Goal: Use online tool/utility

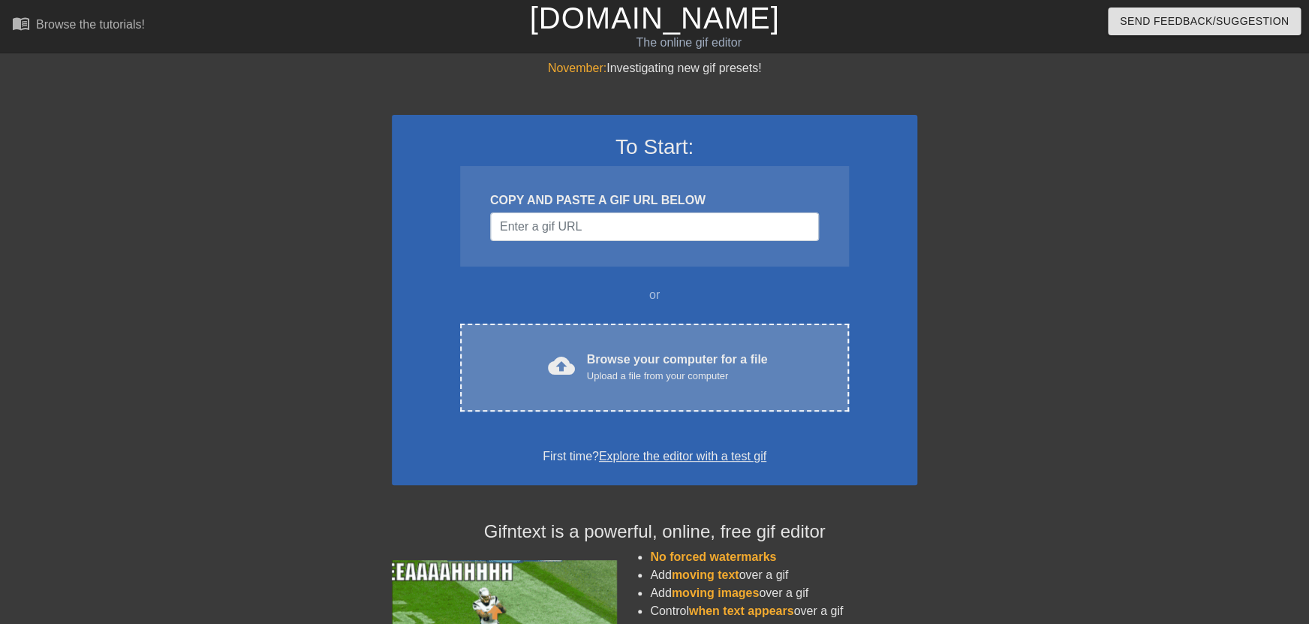
click at [683, 358] on div "Browse your computer for a file Upload a file from your computer" at bounding box center [677, 367] width 181 height 33
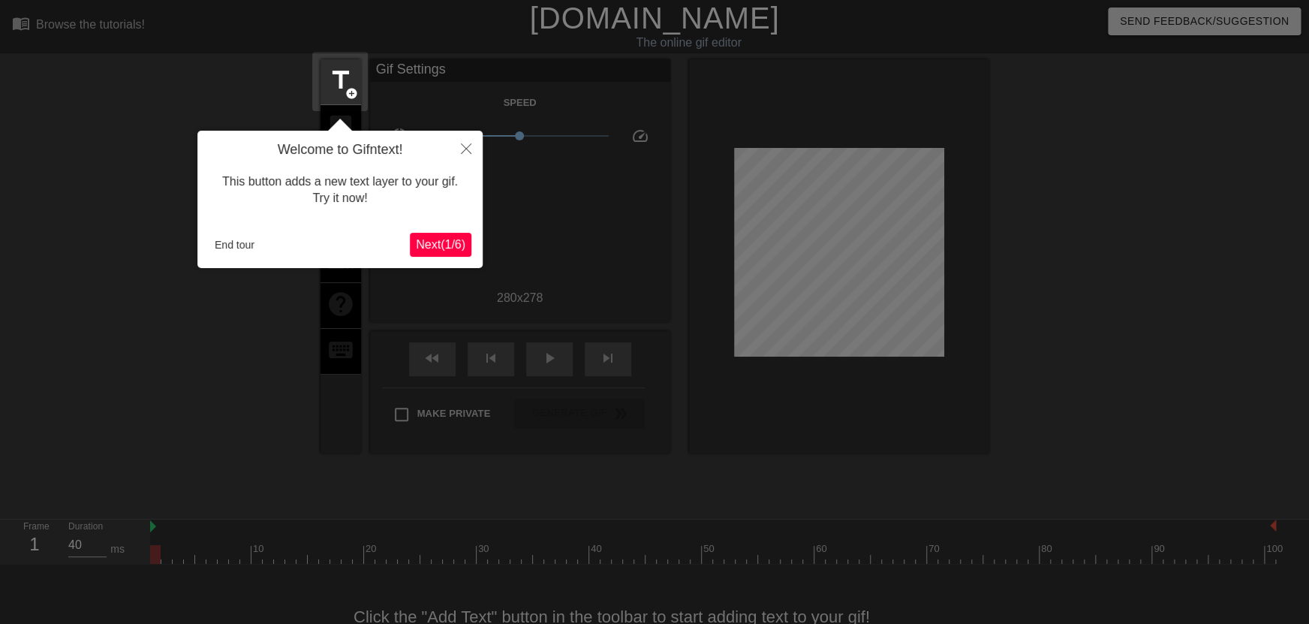
scroll to position [36, 0]
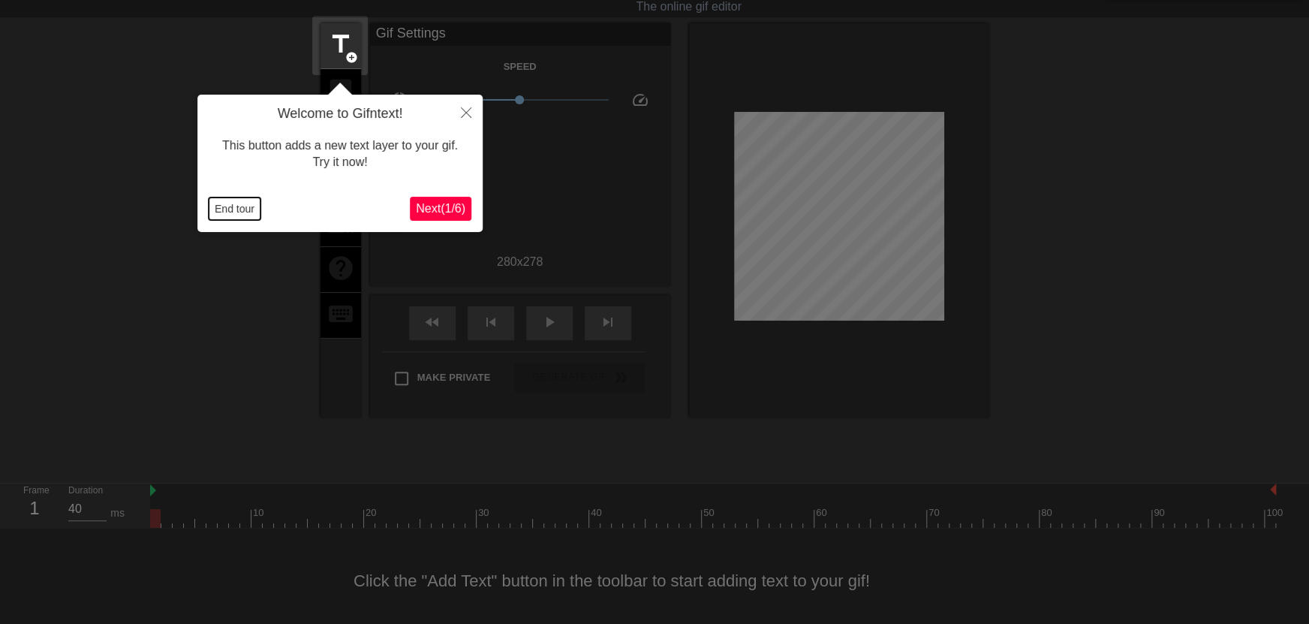
click at [234, 212] on button "End tour" at bounding box center [235, 208] width 52 height 23
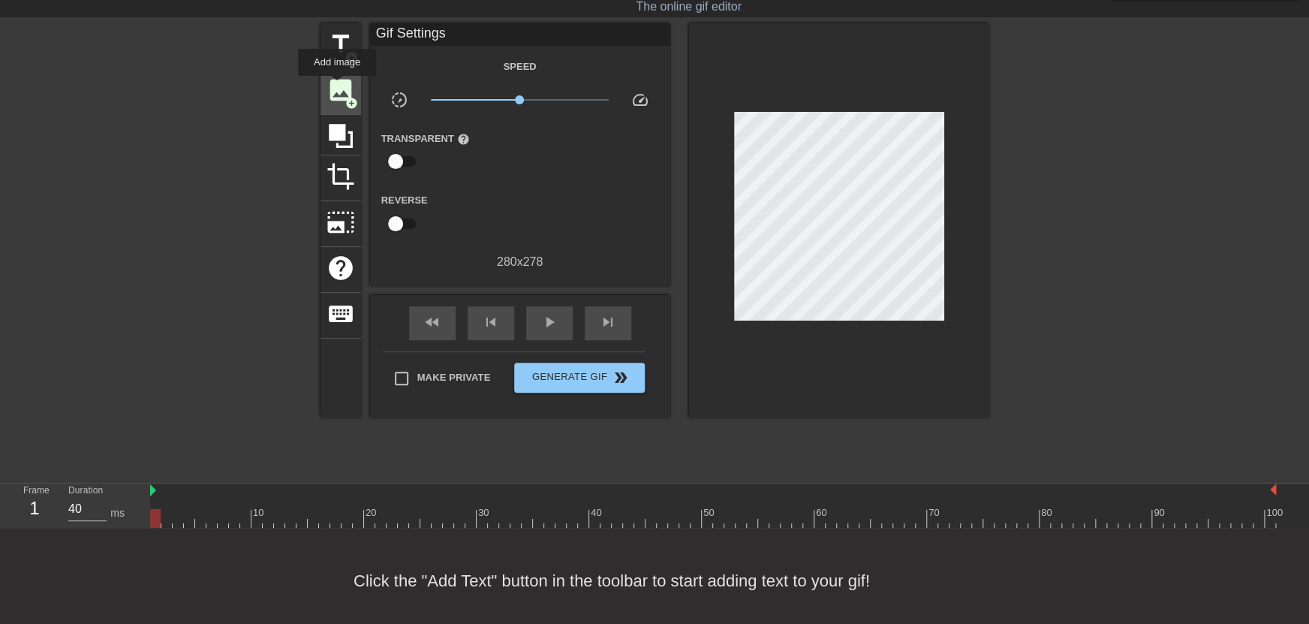
click at [337, 86] on span "image" at bounding box center [341, 90] width 29 height 29
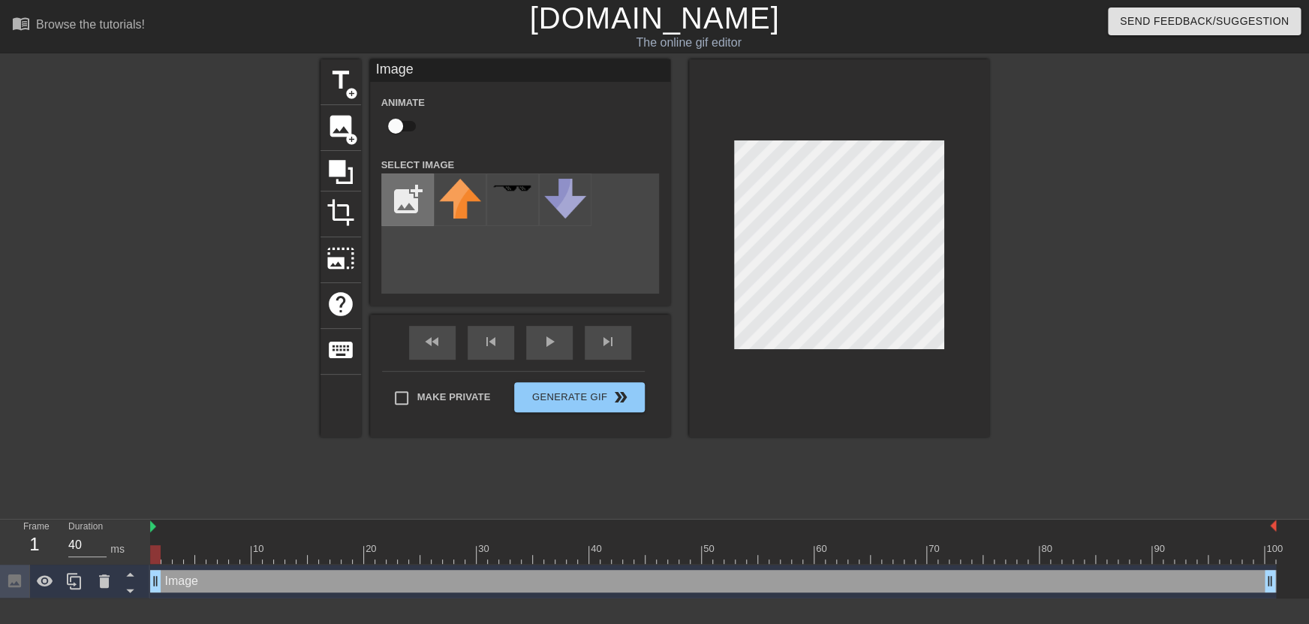
click at [407, 216] on input "file" at bounding box center [407, 199] width 51 height 51
type input "C:\fakepath\[DATE] 13_18_50-[PERSON_NAME] new album - Google Search — Mozilla F…"
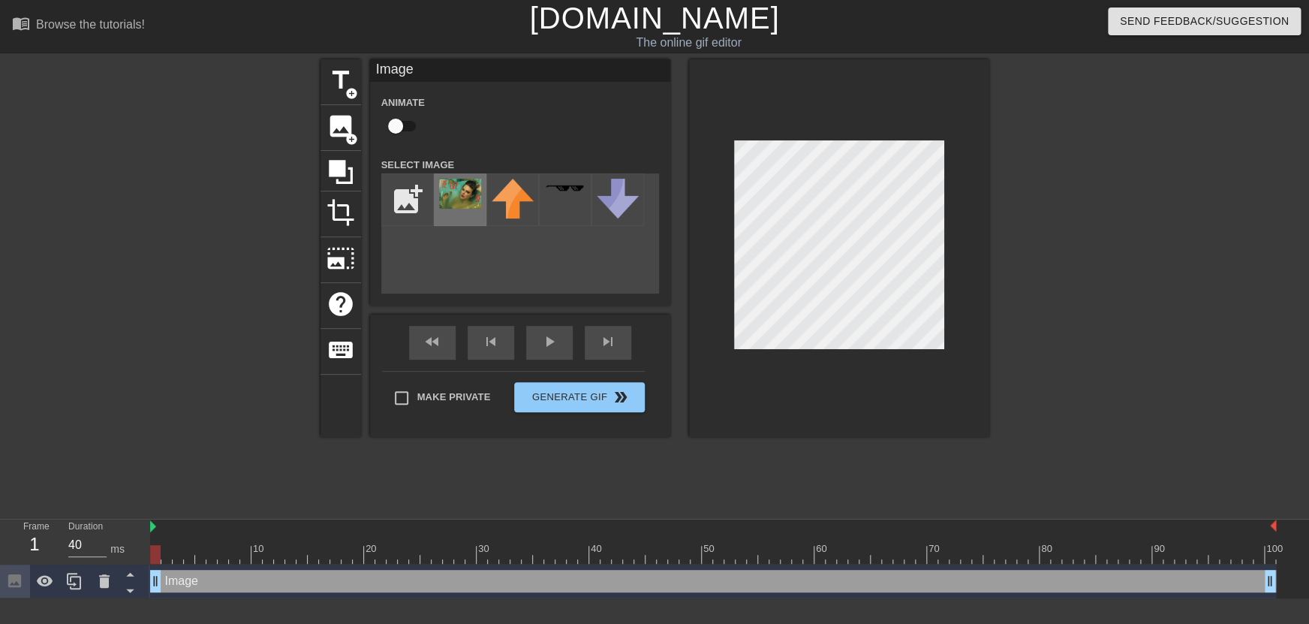
click at [462, 198] on img at bounding box center [460, 194] width 42 height 30
click at [400, 128] on input "checkbox" at bounding box center [396, 126] width 86 height 29
checkbox input "true"
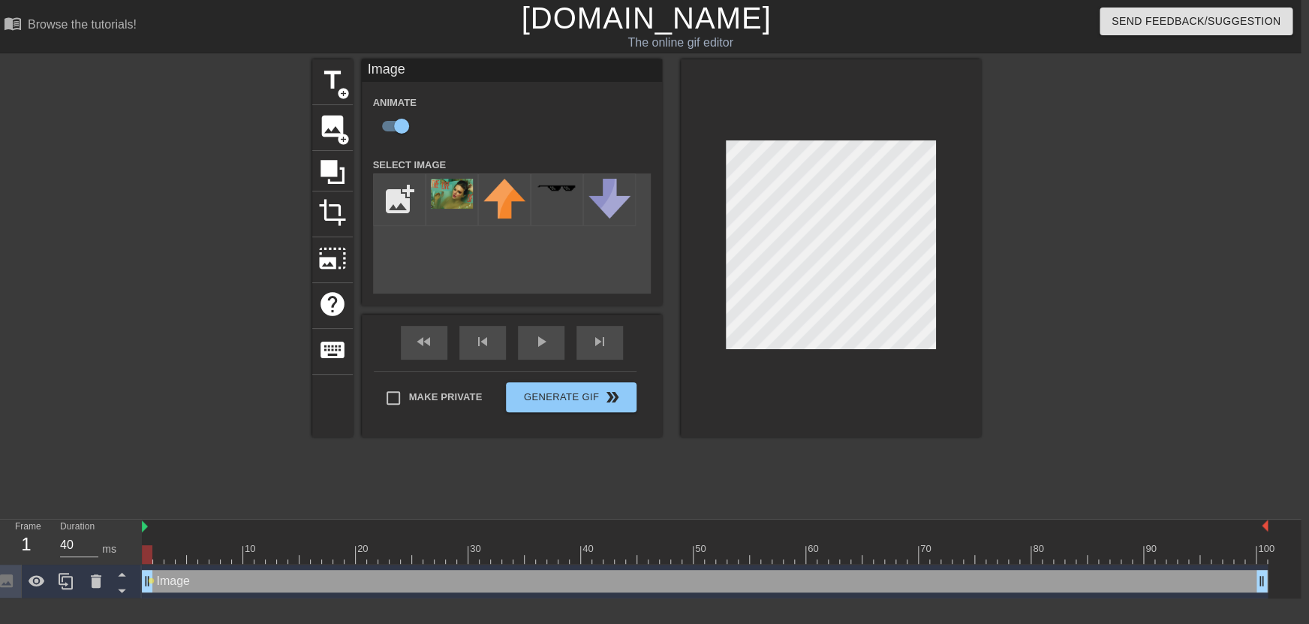
scroll to position [0, 11]
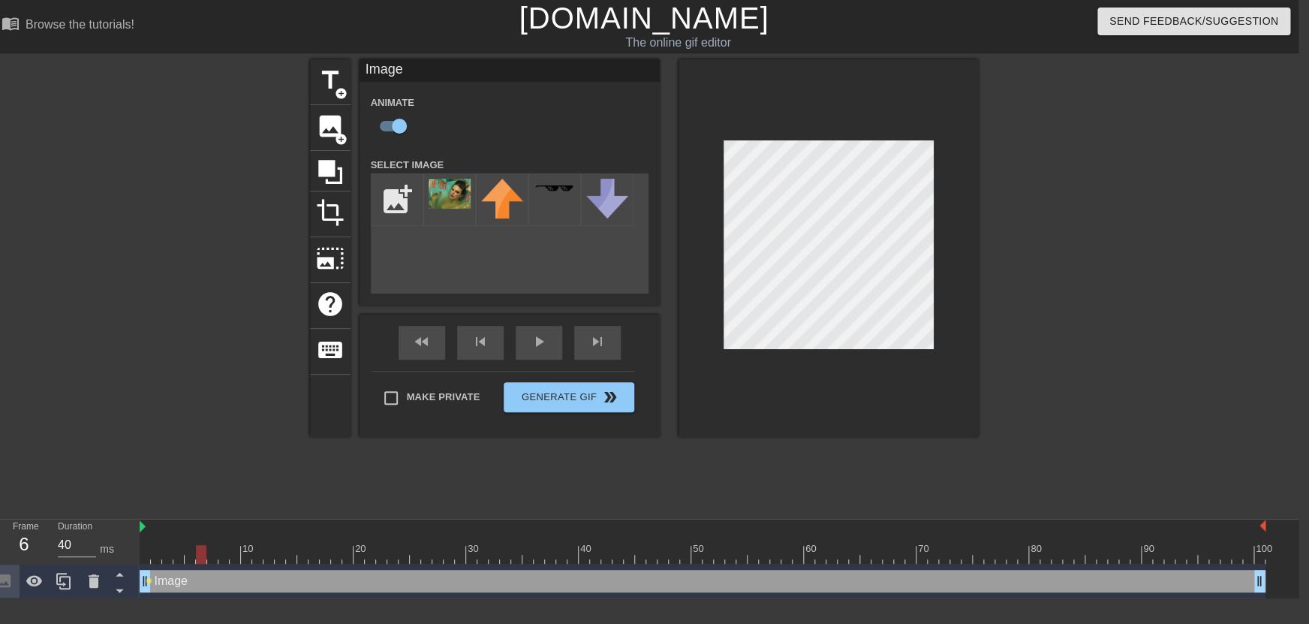
drag, startPoint x: 146, startPoint y: 559, endPoint x: 203, endPoint y: 568, distance: 57.0
click at [203, 568] on div "10 20 30 40 50 60 70 80 90 100 Image drag_handle drag_handle lens" at bounding box center [719, 558] width 1159 height 79
drag, startPoint x: 200, startPoint y: 558, endPoint x: 252, endPoint y: 522, distance: 63.1
click at [58, 559] on div "Frame 1 Duration 40 ms 10 20 30 40 50 60 70 80 90 100 Image drag_handle drag_ha…" at bounding box center [643, 558] width 1309 height 79
drag, startPoint x: 147, startPoint y: 554, endPoint x: 199, endPoint y: 558, distance: 51.9
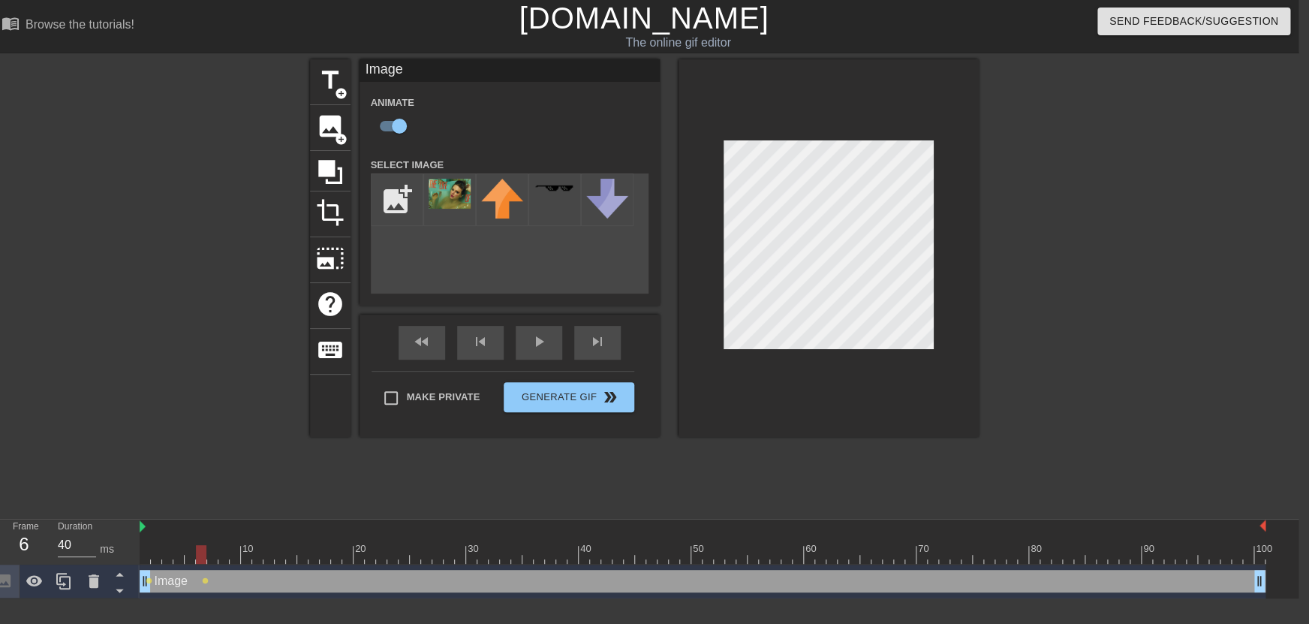
click at [199, 558] on div at bounding box center [201, 554] width 11 height 19
click at [205, 579] on span "lens" at bounding box center [205, 580] width 7 height 7
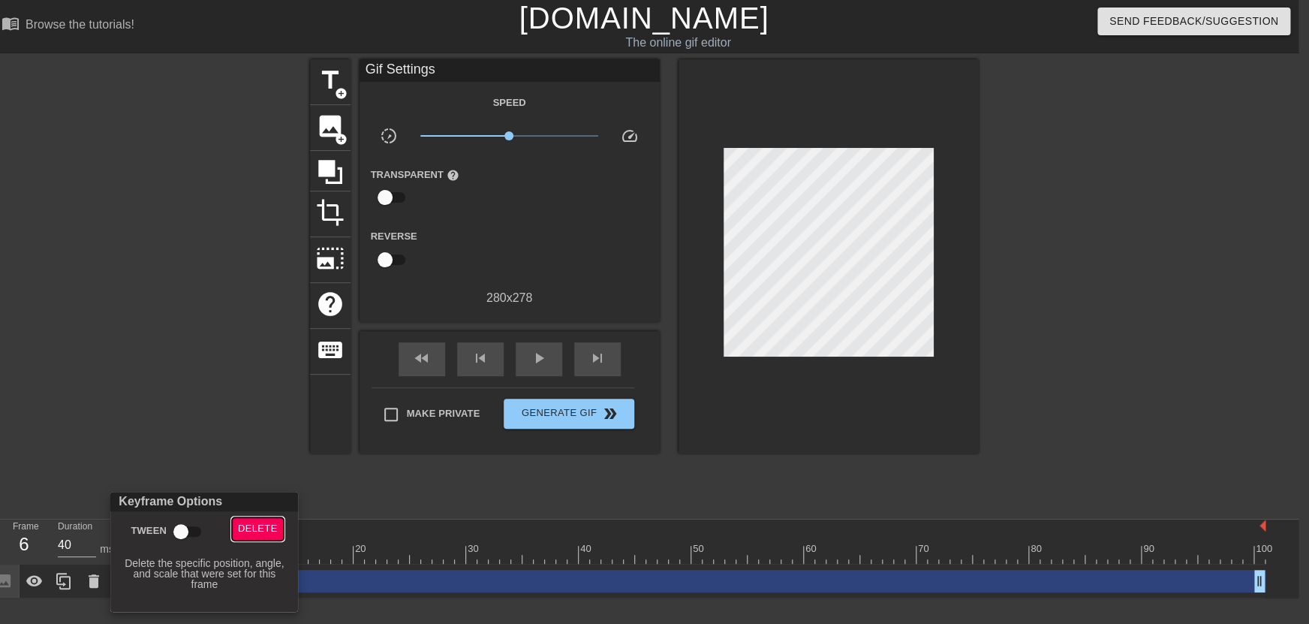
click at [269, 529] on span "Delete" at bounding box center [258, 528] width 40 height 17
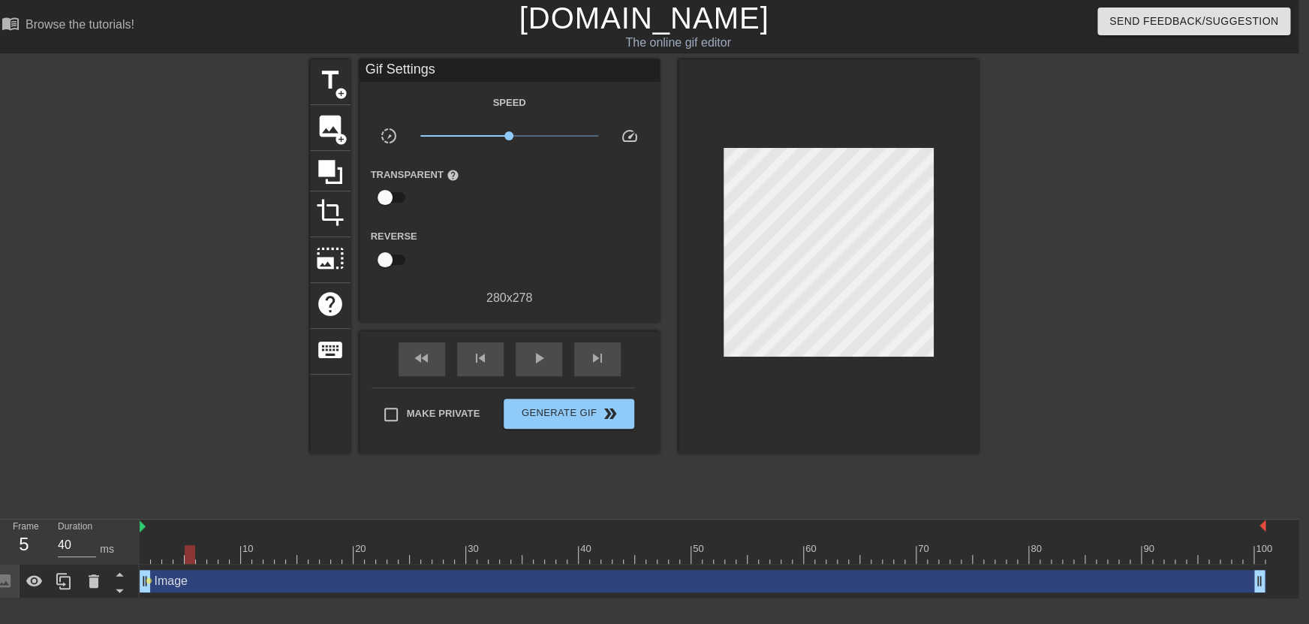
click at [194, 553] on div at bounding box center [703, 554] width 1126 height 19
drag, startPoint x: 191, startPoint y: 553, endPoint x: 98, endPoint y: 555, distance: 93.8
click at [98, 555] on div "Frame 5 Duration 40 ms 10 20 30 40 50 60 70 80 90 100 Image drag_handle drag_ha…" at bounding box center [643, 558] width 1309 height 79
click at [150, 581] on span "lens" at bounding box center [149, 580] width 7 height 7
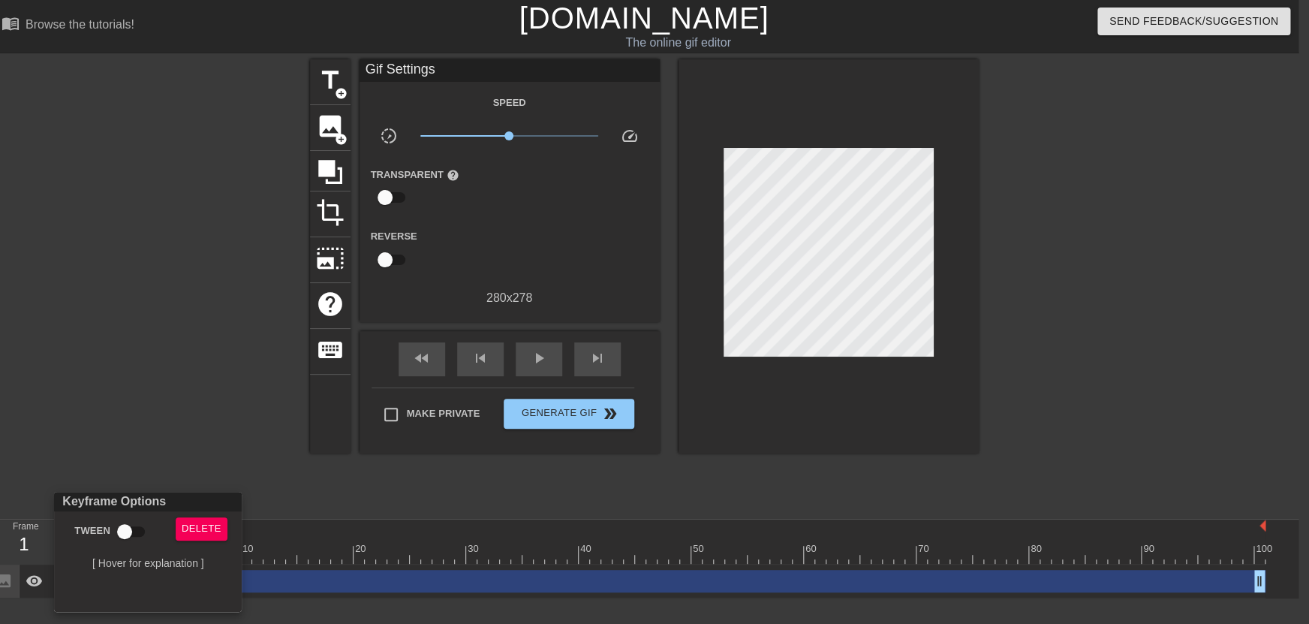
click at [139, 407] on div at bounding box center [654, 312] width 1309 height 624
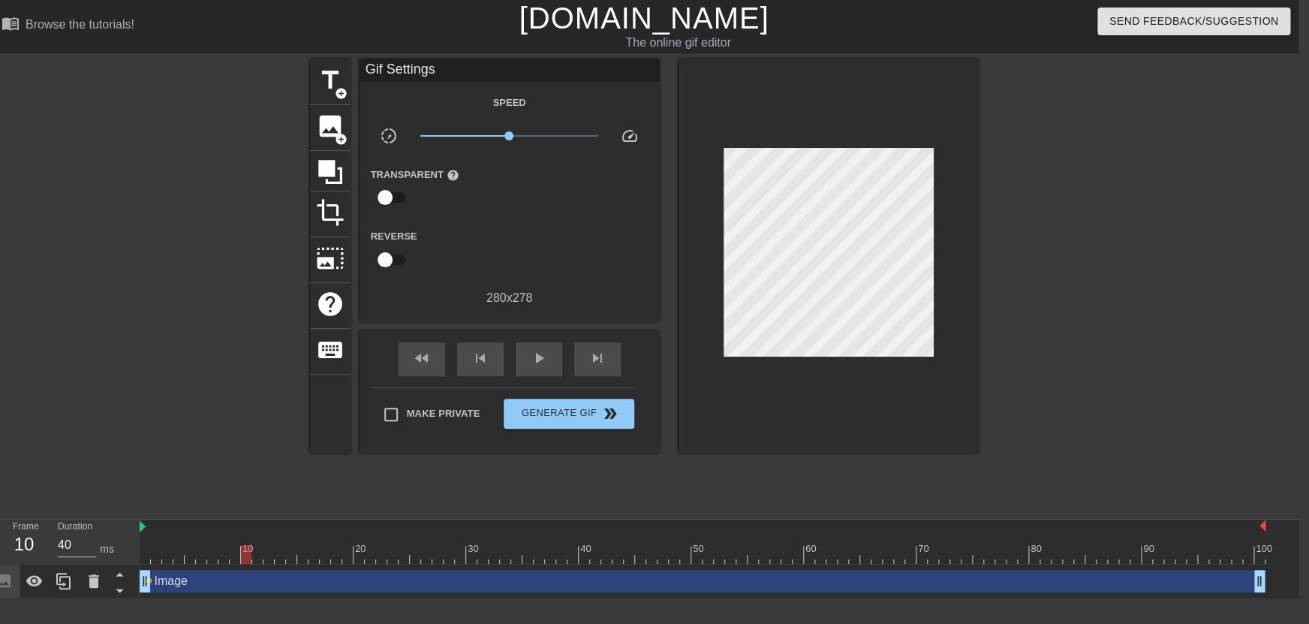
drag, startPoint x: 146, startPoint y: 558, endPoint x: 253, endPoint y: 569, distance: 107.9
click at [253, 569] on div "10 20 30 40 50 60 70 80 90 100 Image drag_handle drag_handle lens" at bounding box center [719, 558] width 1159 height 79
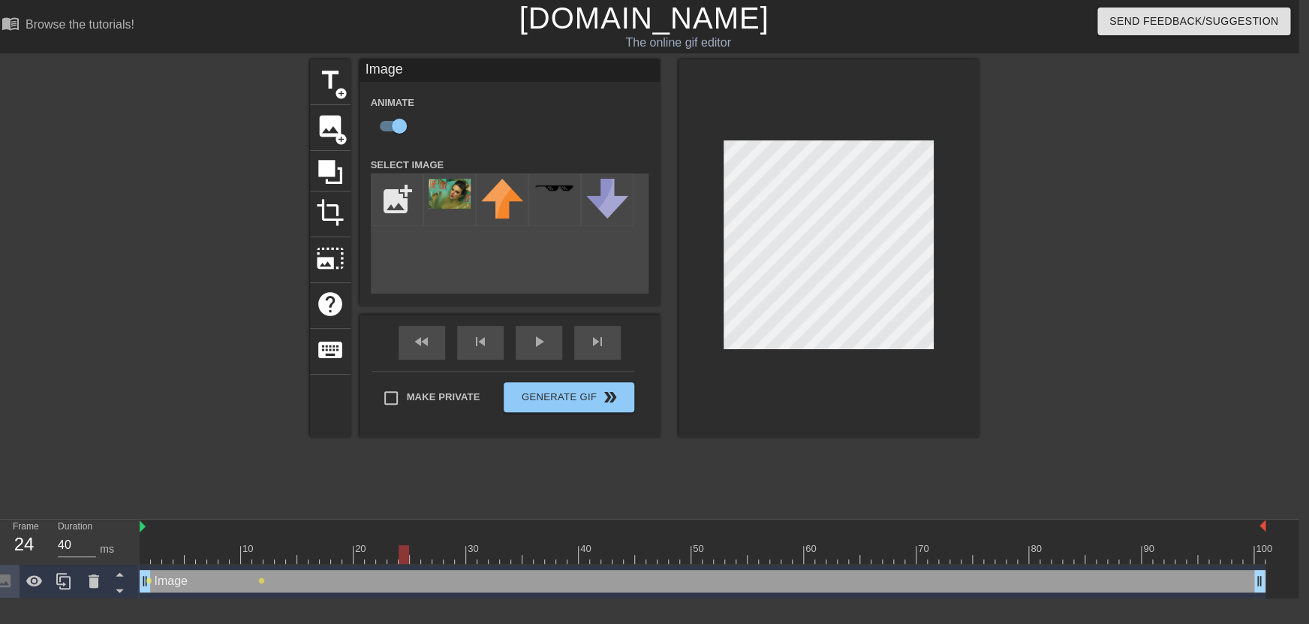
drag, startPoint x: 259, startPoint y: 554, endPoint x: 402, endPoint y: 566, distance: 143.1
click at [402, 566] on div "10 20 30 40 50 60 70 80 90 100 Image drag_handle drag_handle lens lens" at bounding box center [719, 558] width 1159 height 79
drag, startPoint x: 406, startPoint y: 550, endPoint x: 529, endPoint y: 565, distance: 124.0
click at [529, 565] on div "10 20 30 40 50 60 70 80 90 100 Image drag_handle drag_handle lens lens lens" at bounding box center [719, 558] width 1159 height 79
drag, startPoint x: 527, startPoint y: 550, endPoint x: 642, endPoint y: 557, distance: 115.1
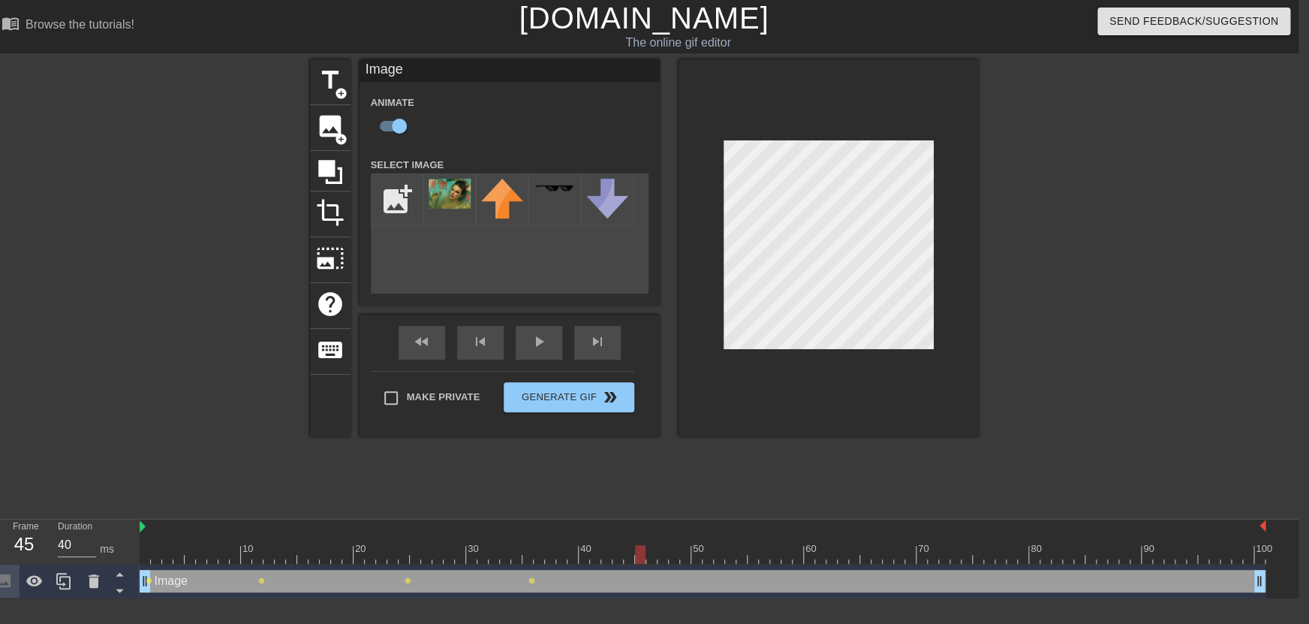
click at [642, 557] on div at bounding box center [640, 554] width 11 height 19
drag, startPoint x: 645, startPoint y: 553, endPoint x: 772, endPoint y: 568, distance: 128.4
click at [772, 568] on div "10 20 30 40 50 60 70 80 90 100 Image drag_handle drag_handle lens lens lens len…" at bounding box center [719, 558] width 1159 height 79
drag, startPoint x: 776, startPoint y: 551, endPoint x: 1054, endPoint y: 616, distance: 285.2
click at [1054, 598] on html "menu_book Browse the tutorials! [DOMAIN_NAME] The online gif editor Send Feedba…" at bounding box center [643, 299] width 1309 height 598
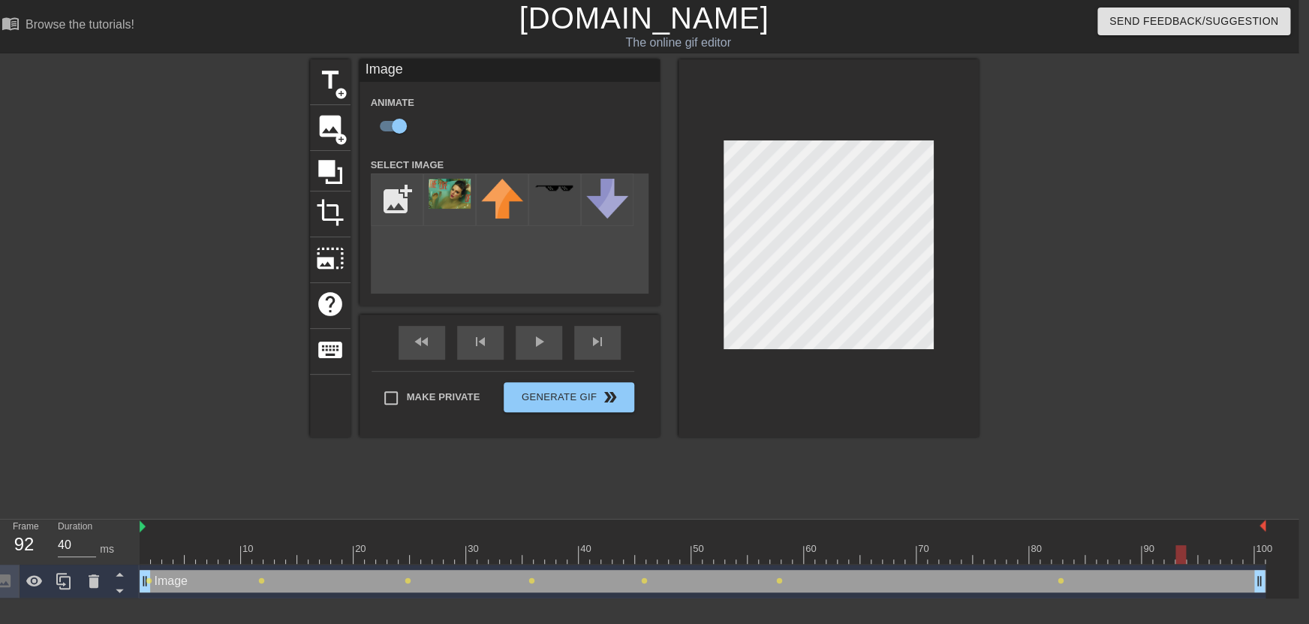
drag, startPoint x: 1059, startPoint y: 550, endPoint x: 1170, endPoint y: 571, distance: 112.3
click at [1170, 571] on div "10 20 30 40 50 60 70 80 90 100 Image drag_handle drag_handle lens lens lens len…" at bounding box center [719, 558] width 1159 height 79
click at [1296, 155] on div "title add_circle image add_circle crop photo_size_select_large help keyboard Im…" at bounding box center [643, 284] width 1309 height 450
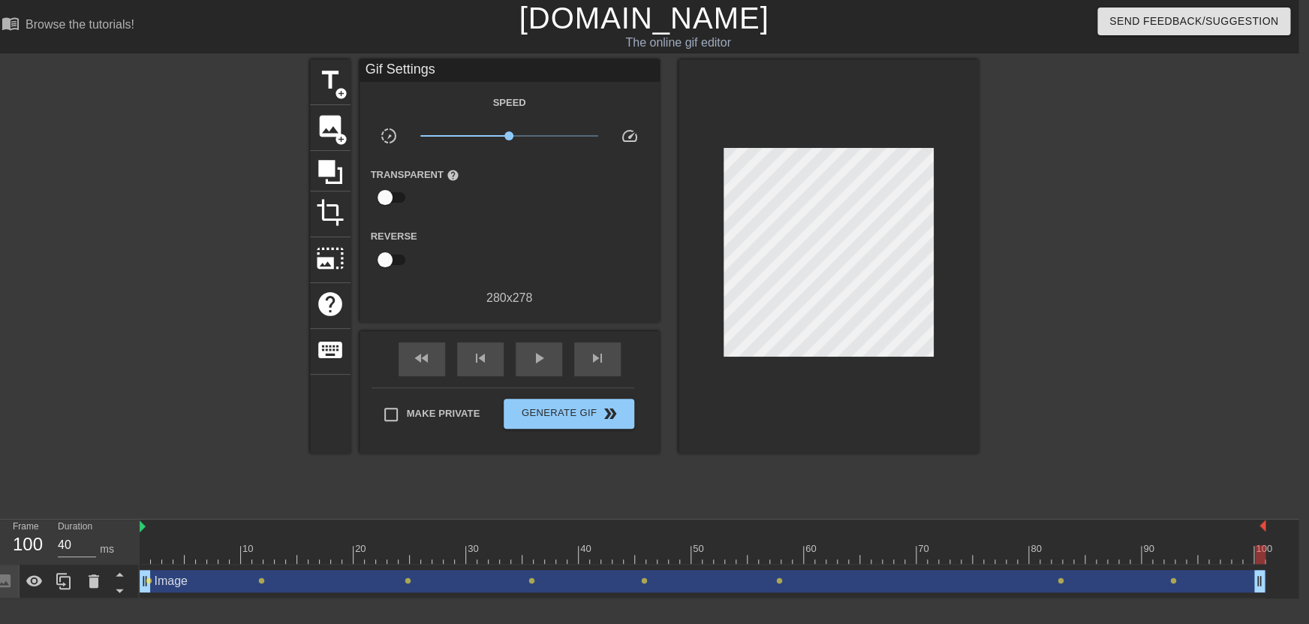
drag, startPoint x: 1170, startPoint y: 558, endPoint x: 1356, endPoint y: 561, distance: 185.4
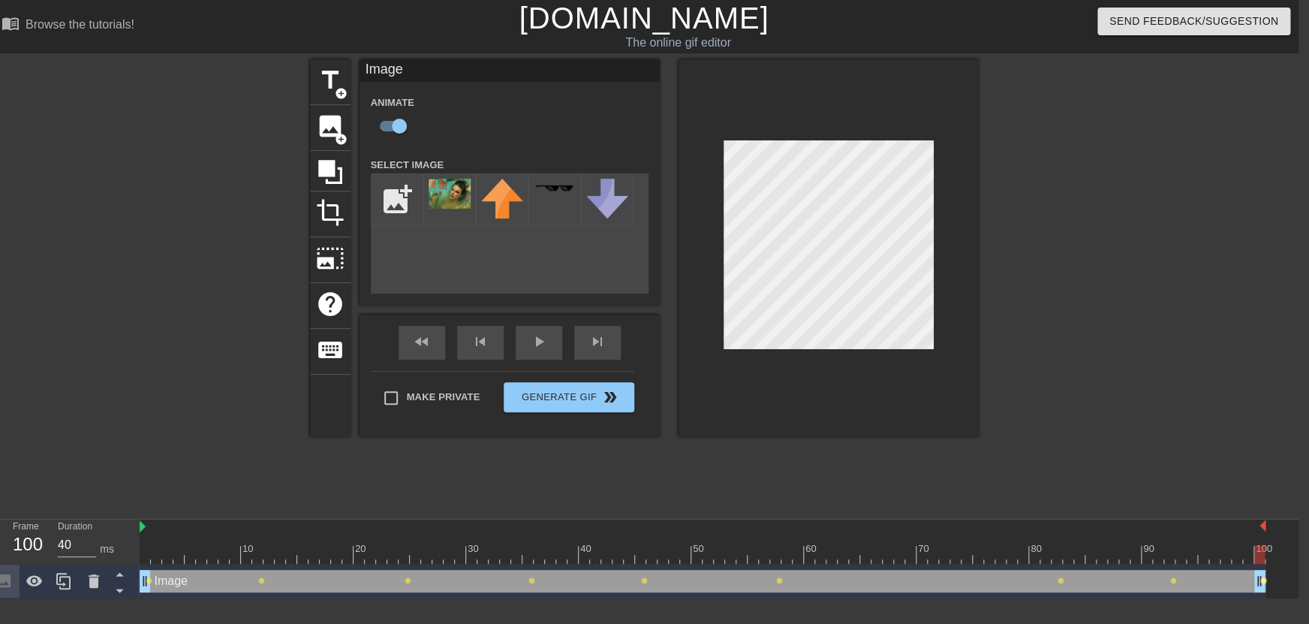
click at [1264, 580] on span "lens" at bounding box center [1263, 580] width 7 height 7
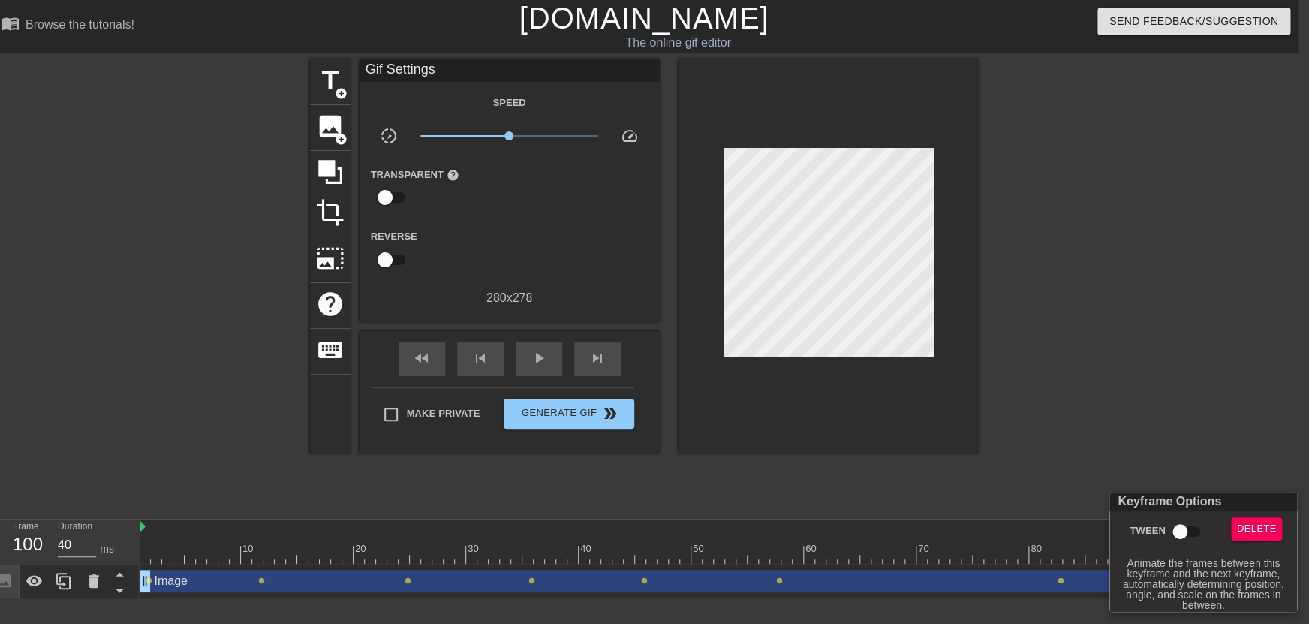
click at [1182, 525] on input "Tween" at bounding box center [1180, 531] width 86 height 29
checkbox input "true"
click at [149, 582] on div at bounding box center [654, 312] width 1309 height 624
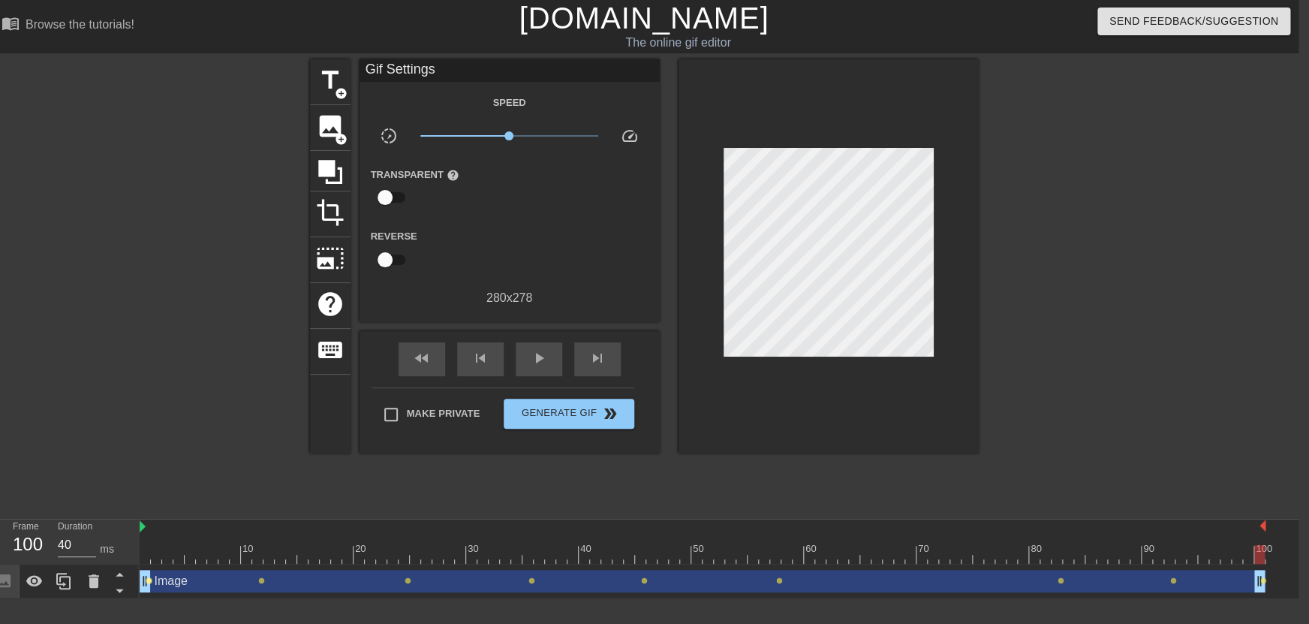
click at [149, 579] on span "lens" at bounding box center [149, 580] width 7 height 7
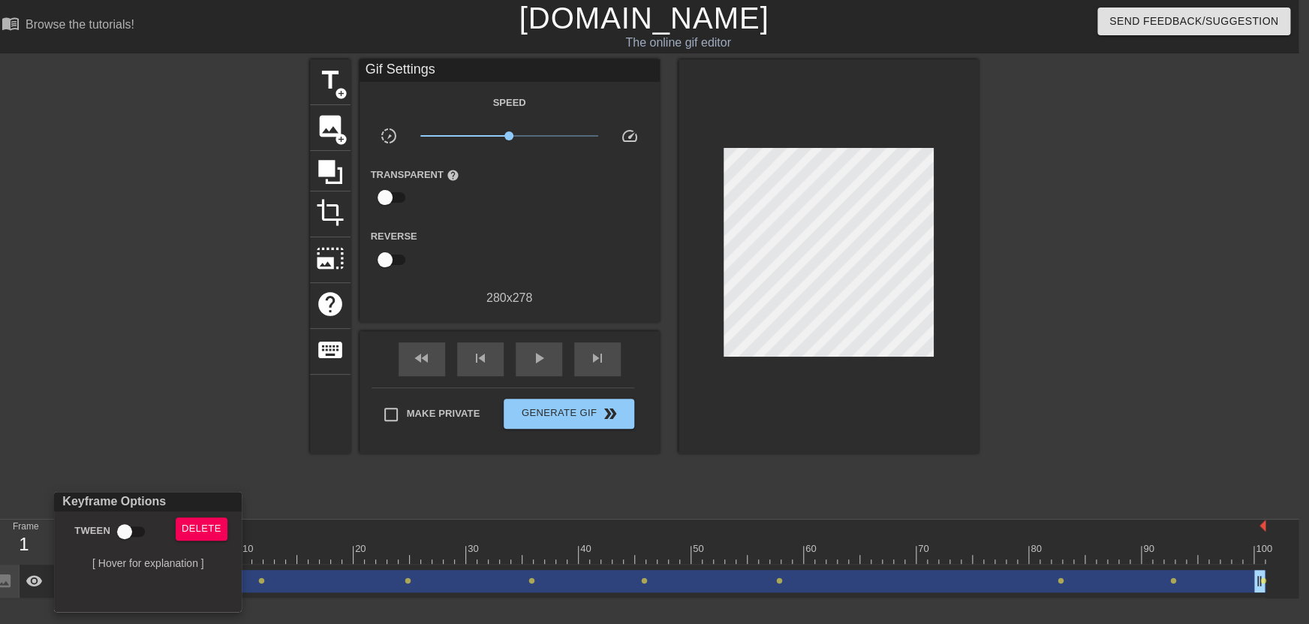
click at [124, 530] on input "Tween" at bounding box center [125, 531] width 86 height 29
checkbox input "true"
click at [346, 504] on div at bounding box center [654, 312] width 1309 height 624
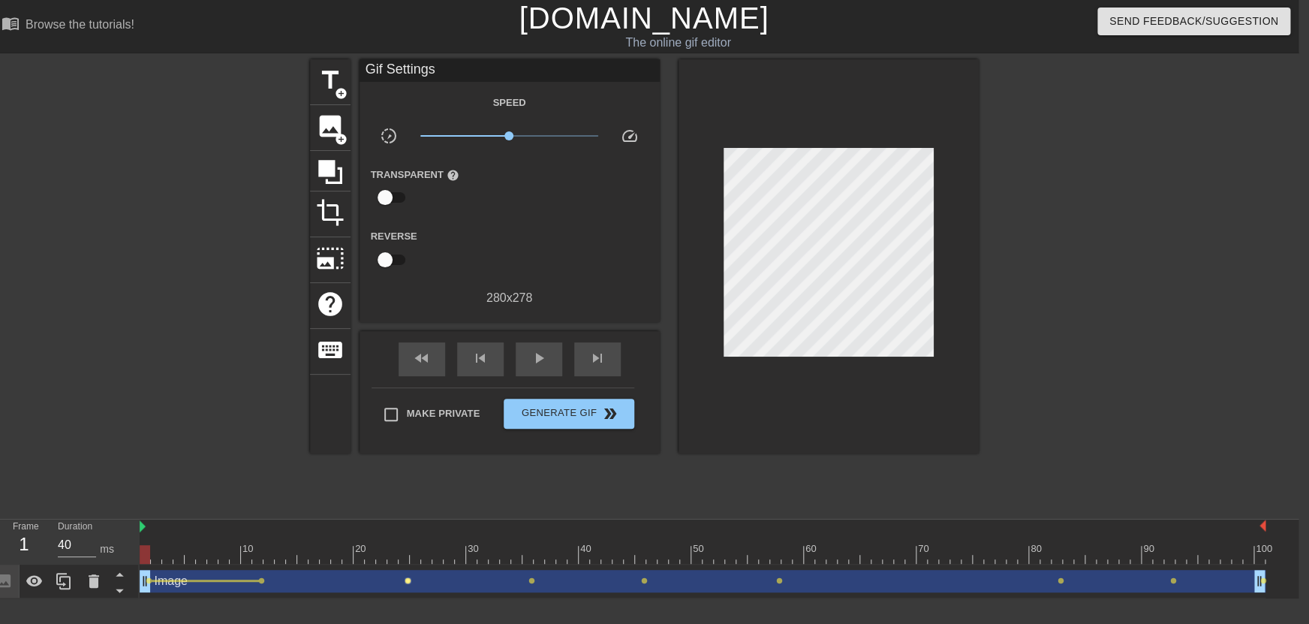
click at [408, 582] on span "lens" at bounding box center [408, 580] width 7 height 7
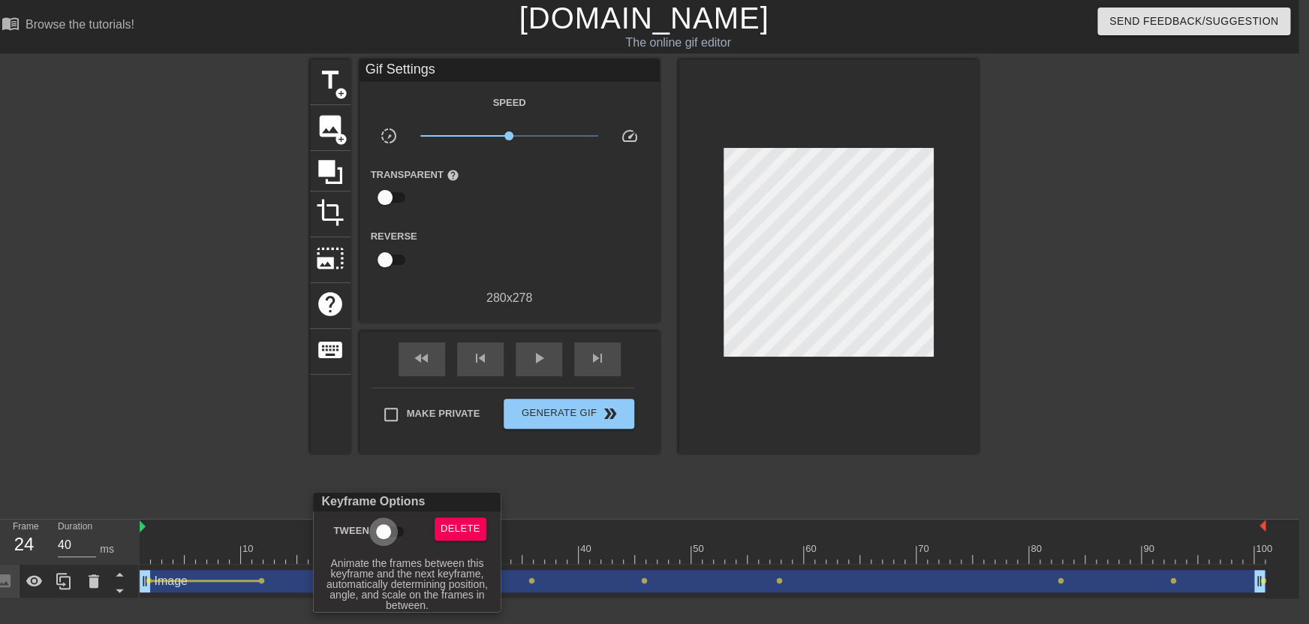
click at [379, 531] on input "Tween" at bounding box center [384, 531] width 86 height 29
checkbox input "true"
click at [215, 475] on div at bounding box center [654, 312] width 1309 height 624
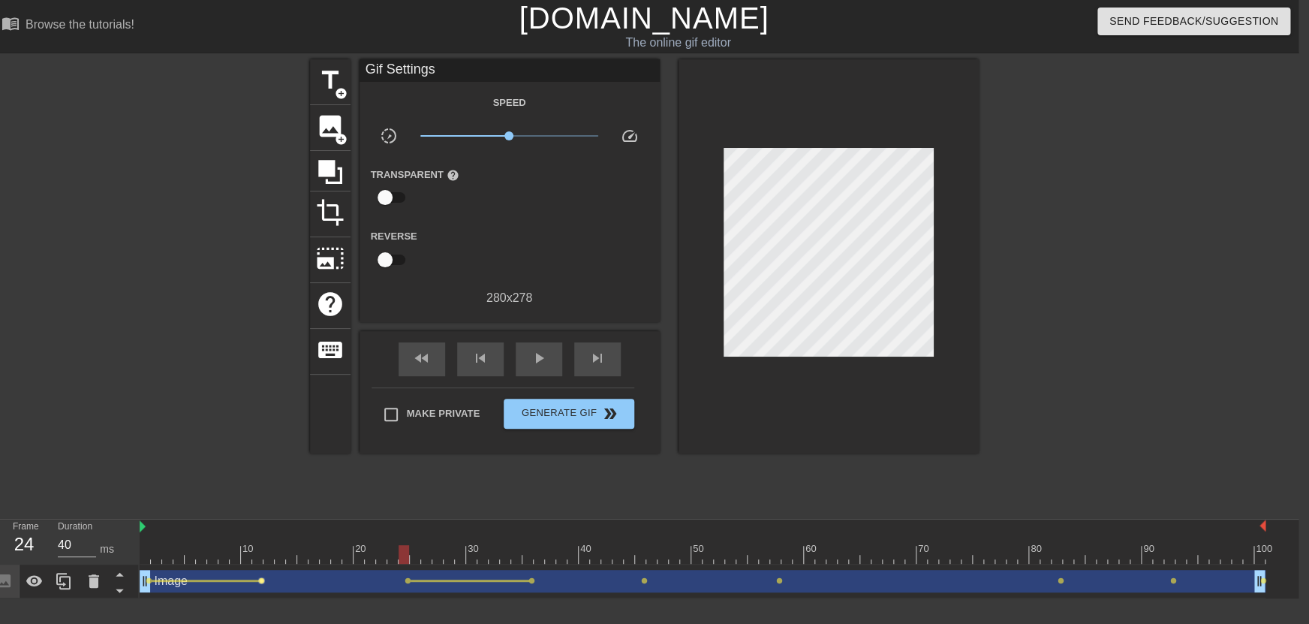
click at [260, 582] on span "lens" at bounding box center [261, 580] width 7 height 7
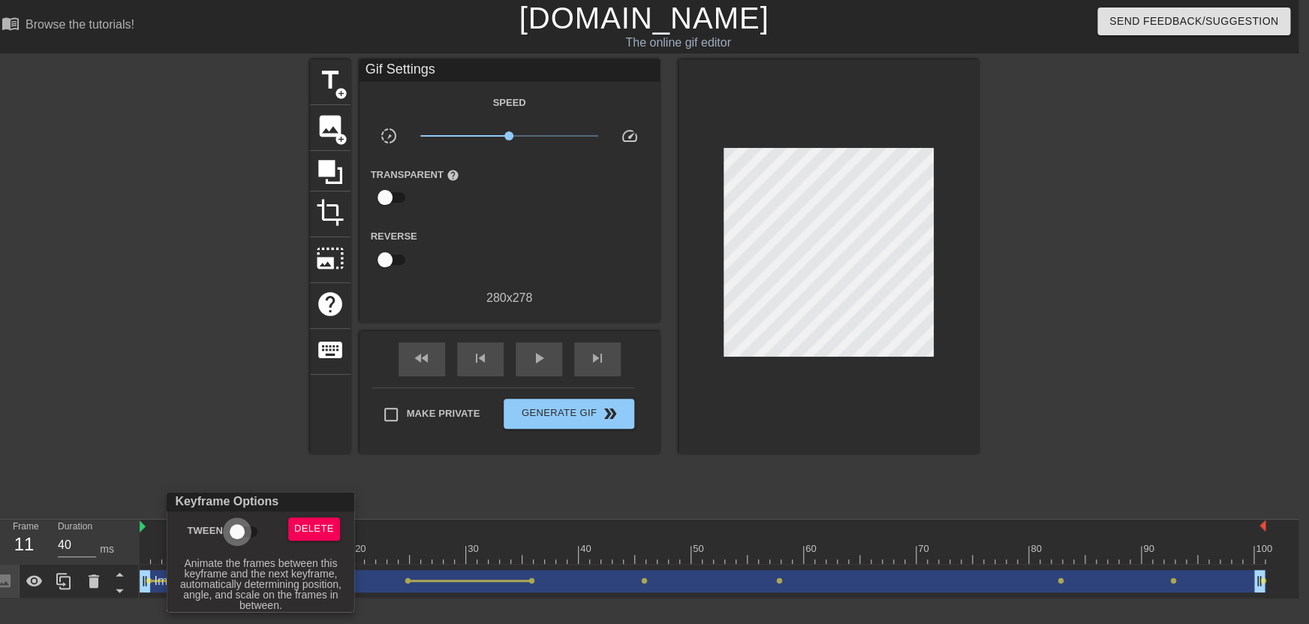
click at [227, 529] on input "Tween" at bounding box center [237, 531] width 86 height 29
checkbox input "true"
click at [465, 503] on div at bounding box center [654, 312] width 1309 height 624
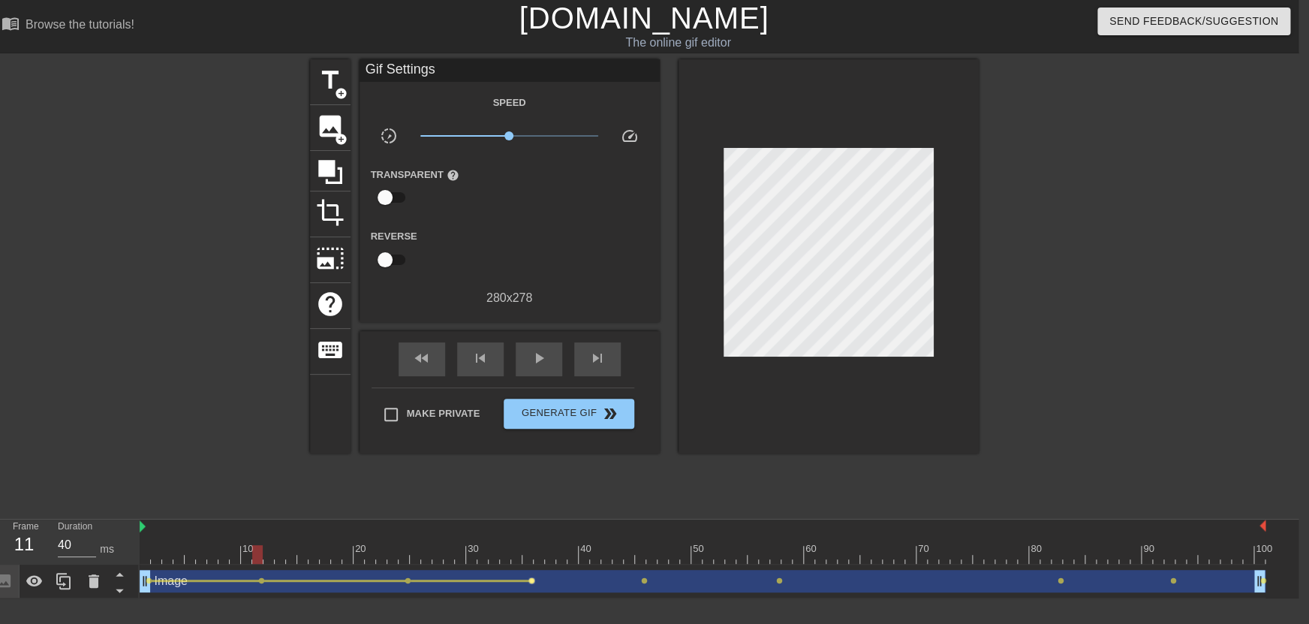
click at [531, 580] on span "lens" at bounding box center [531, 580] width 7 height 7
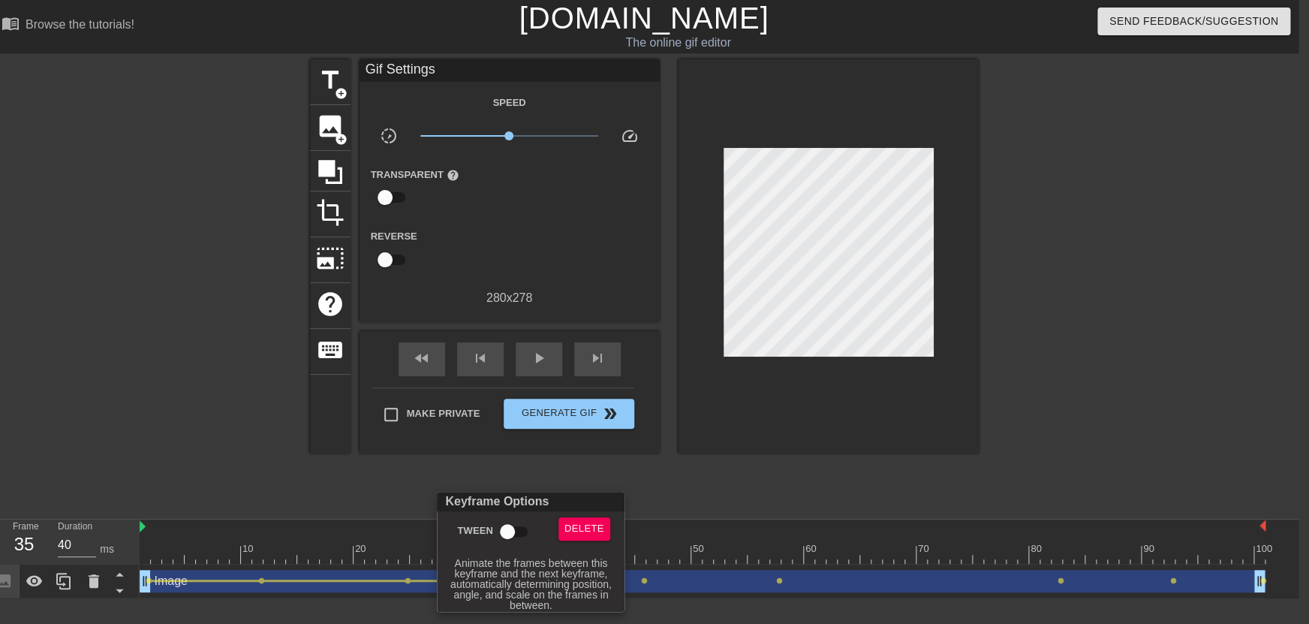
click at [507, 531] on input "Tween" at bounding box center [508, 531] width 86 height 29
checkbox input "true"
click at [698, 506] on div at bounding box center [654, 312] width 1309 height 624
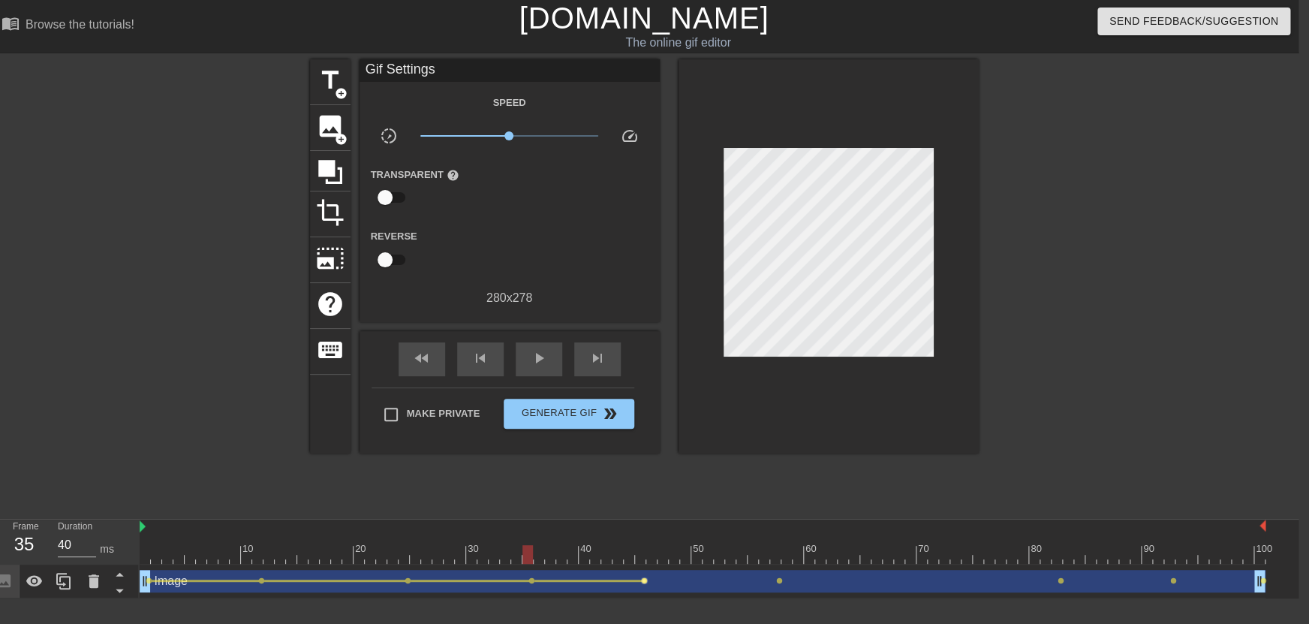
click at [646, 581] on span "lens" at bounding box center [644, 580] width 7 height 7
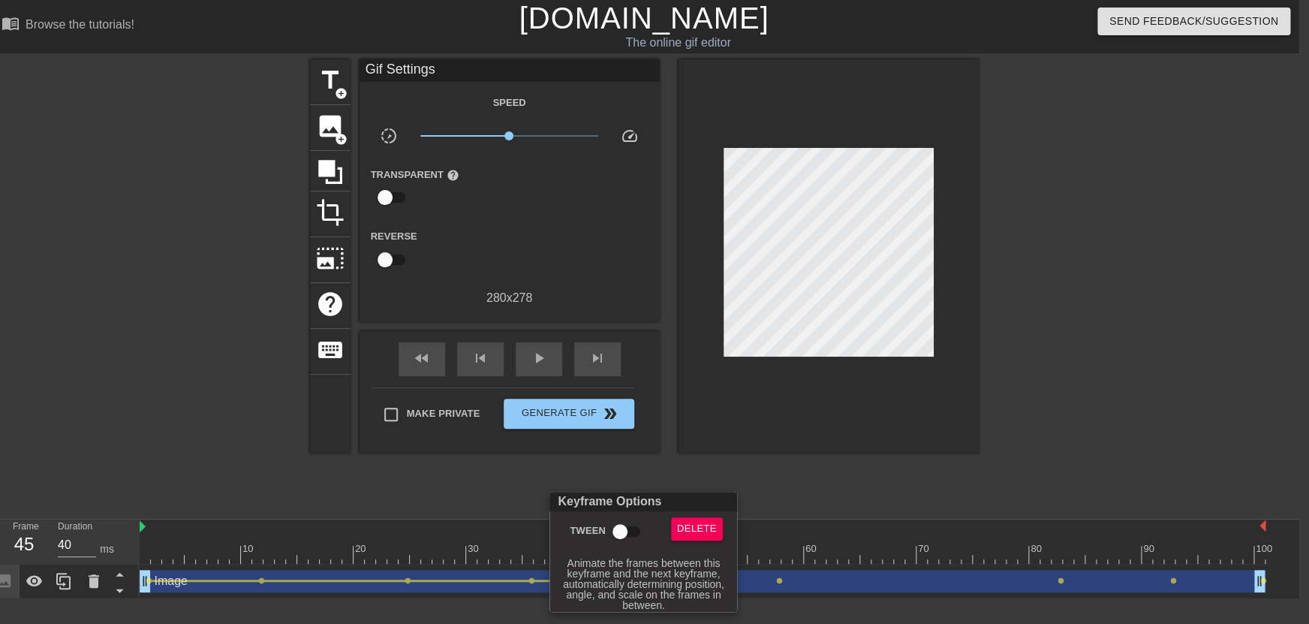
click at [615, 529] on input "Tween" at bounding box center [620, 531] width 86 height 29
checkbox input "true"
click at [737, 480] on div at bounding box center [654, 312] width 1309 height 624
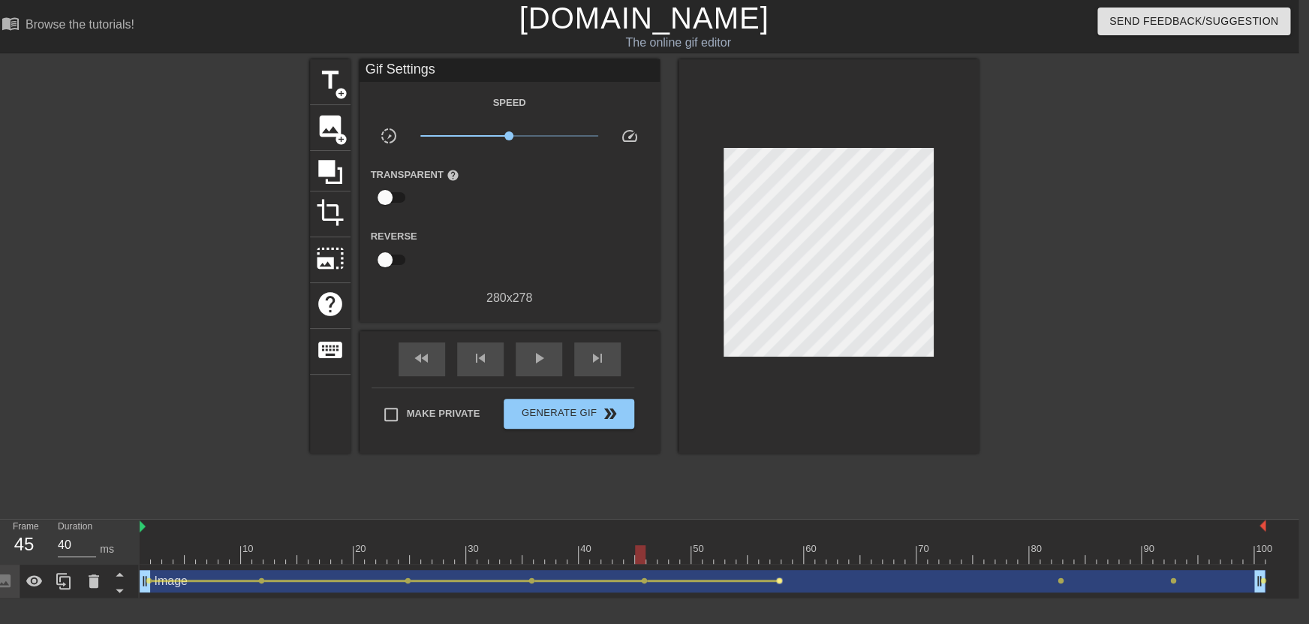
click at [780, 582] on span "lens" at bounding box center [779, 580] width 7 height 7
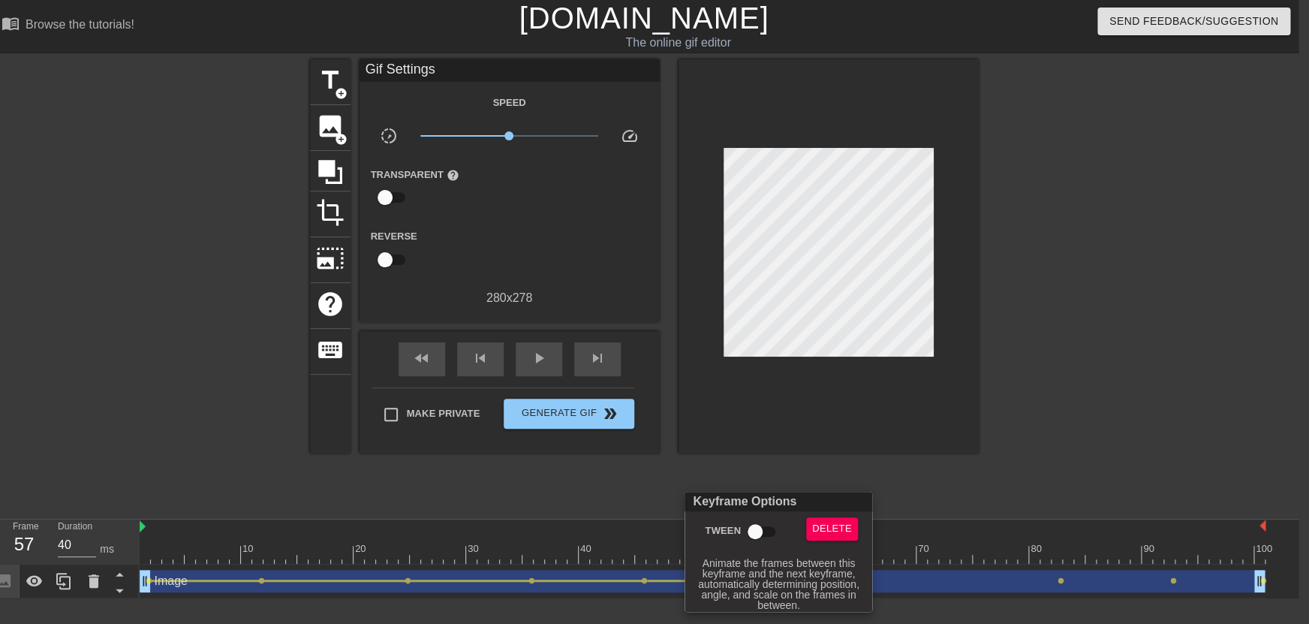
click at [750, 528] on input "Tween" at bounding box center [755, 531] width 86 height 29
checkbox input "true"
click at [913, 494] on div at bounding box center [654, 312] width 1309 height 624
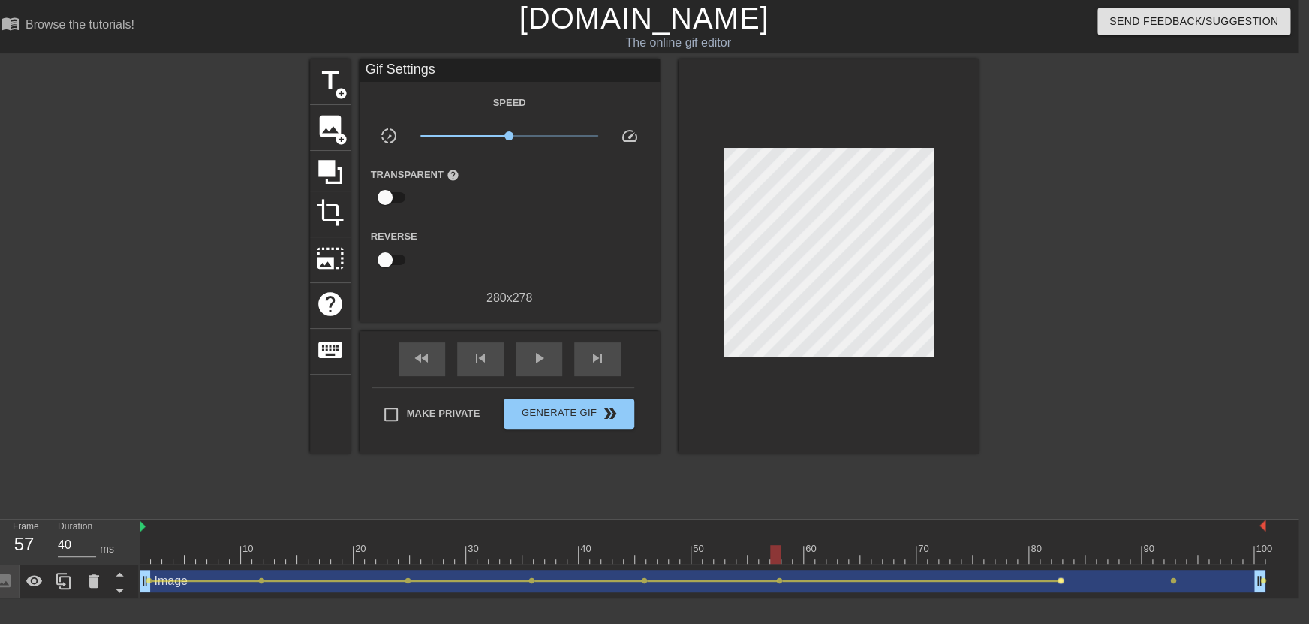
click at [1061, 581] on span "lens" at bounding box center [1061, 580] width 7 height 7
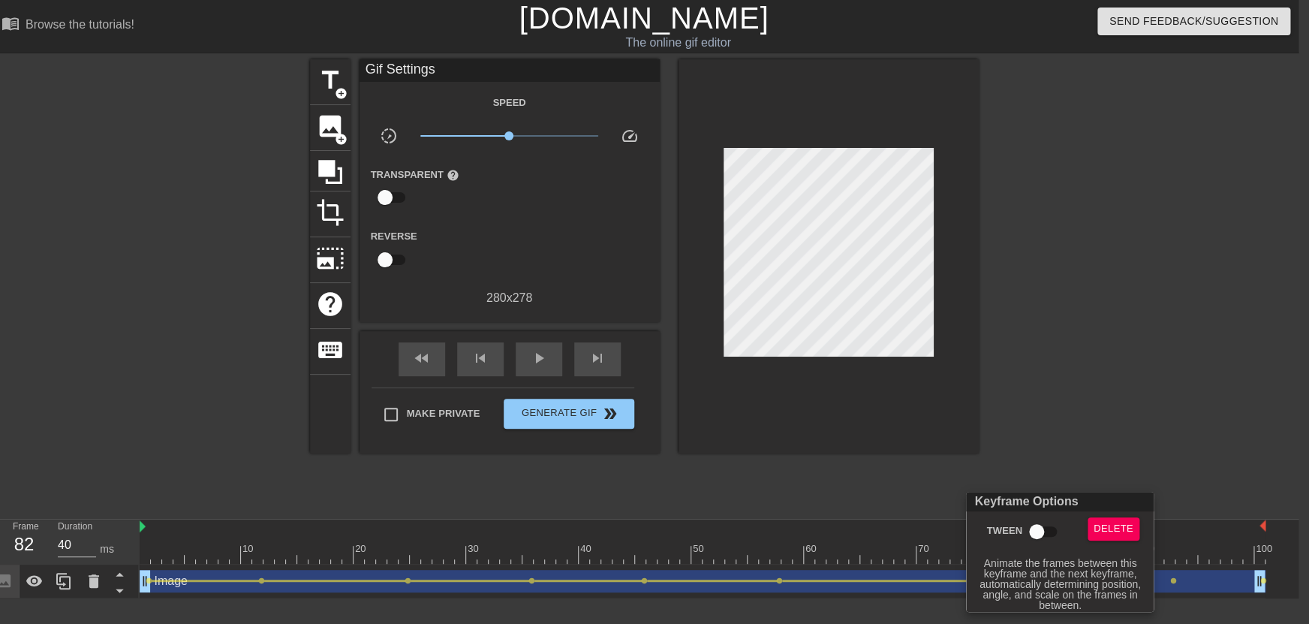
click at [1050, 525] on input "Tween" at bounding box center [1037, 531] width 86 height 29
checkbox input "true"
click at [1111, 421] on div at bounding box center [654, 312] width 1309 height 624
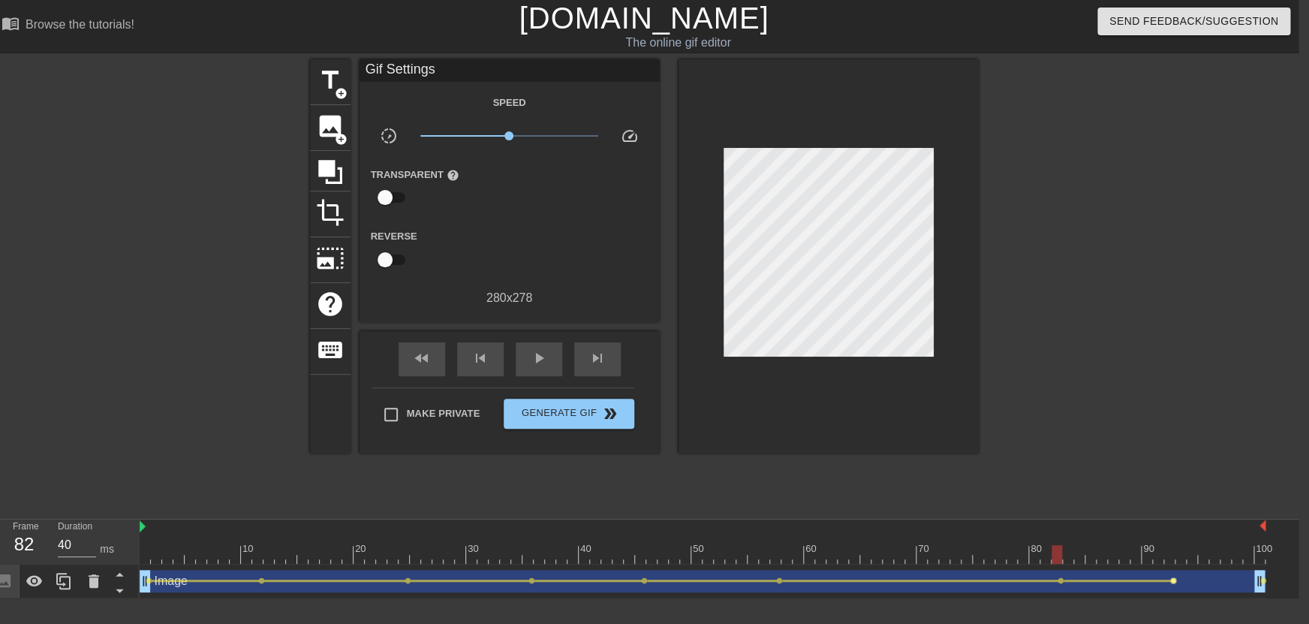
click at [1174, 583] on span "lens" at bounding box center [1173, 580] width 7 height 7
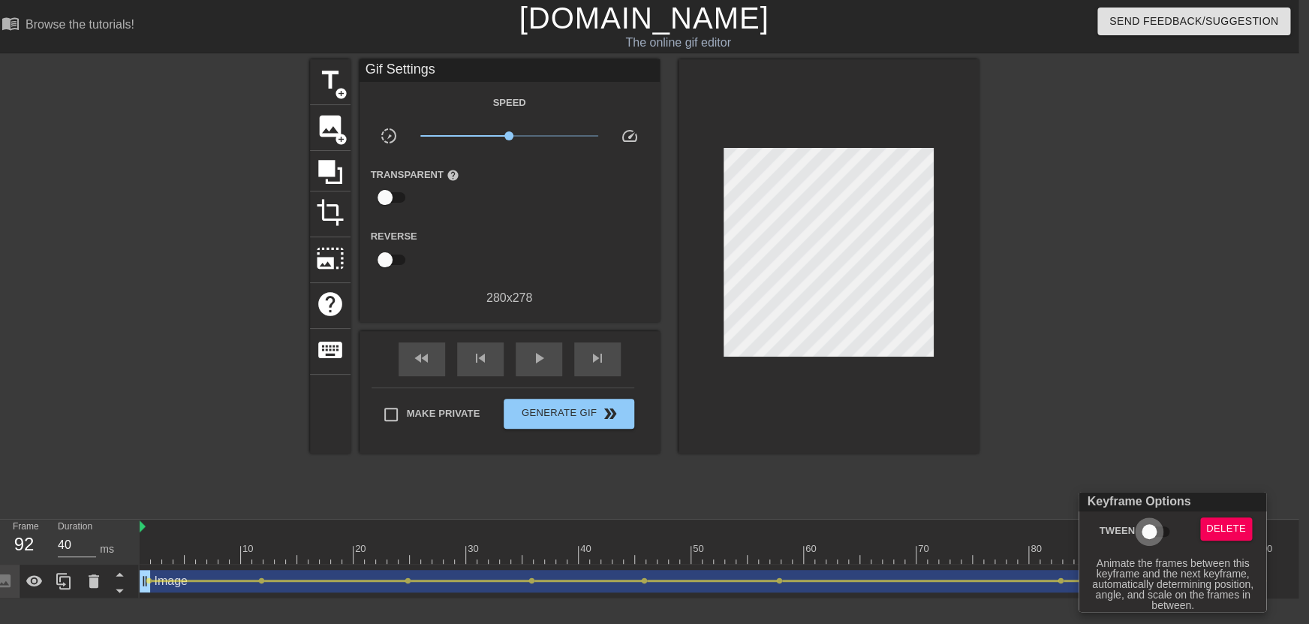
click at [1155, 534] on input "Tween" at bounding box center [1150, 531] width 86 height 29
checkbox input "true"
click at [1168, 361] on div at bounding box center [654, 312] width 1309 height 624
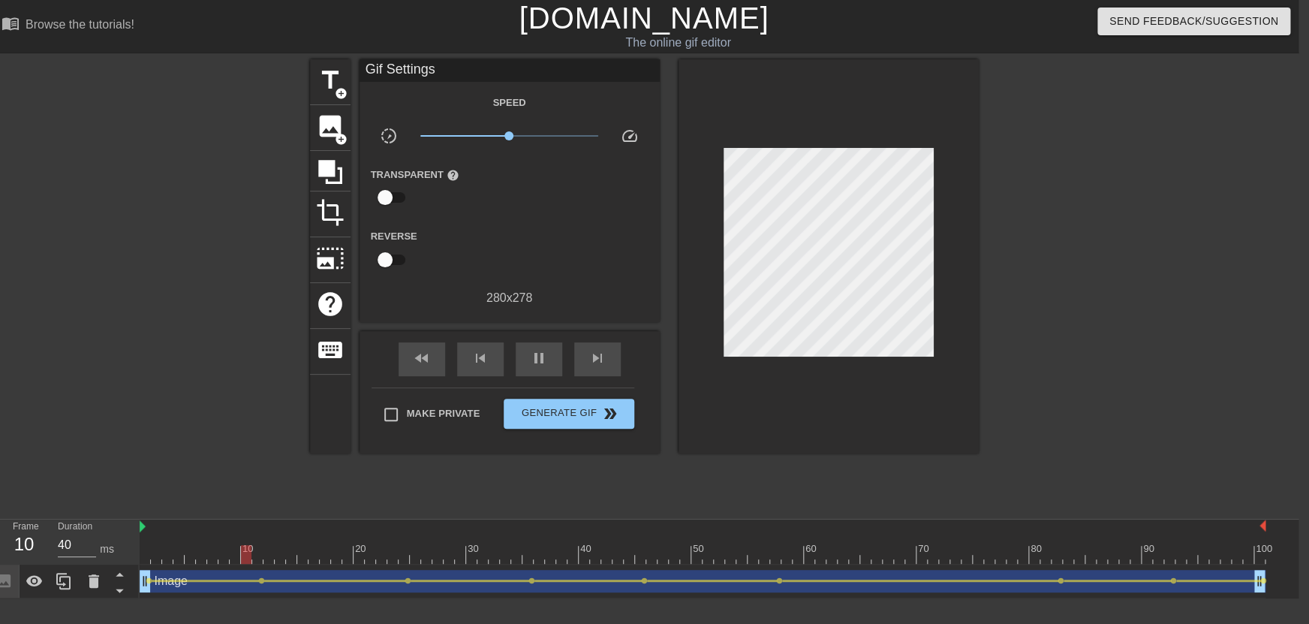
click at [1083, 342] on div at bounding box center [1109, 284] width 225 height 450
click at [1299, 84] on html "menu_book Browse the tutorials! [DOMAIN_NAME] The online gif editor Send Feedba…" at bounding box center [643, 299] width 1309 height 598
click at [570, 407] on span "Generate Gif double_arrow" at bounding box center [569, 414] width 118 height 18
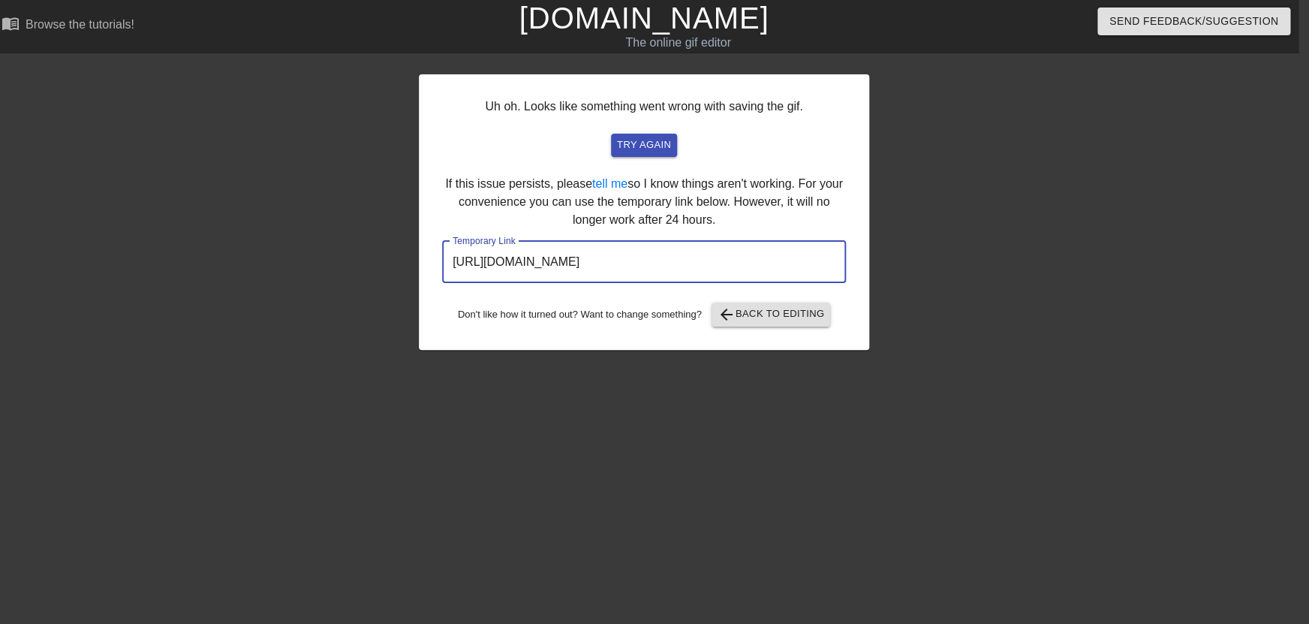
drag, startPoint x: 724, startPoint y: 266, endPoint x: 369, endPoint y: 267, distance: 354.3
click at [442, 267] on input "[URL][DOMAIN_NAME]" at bounding box center [644, 262] width 404 height 42
